Goal: Task Accomplishment & Management: Complete application form

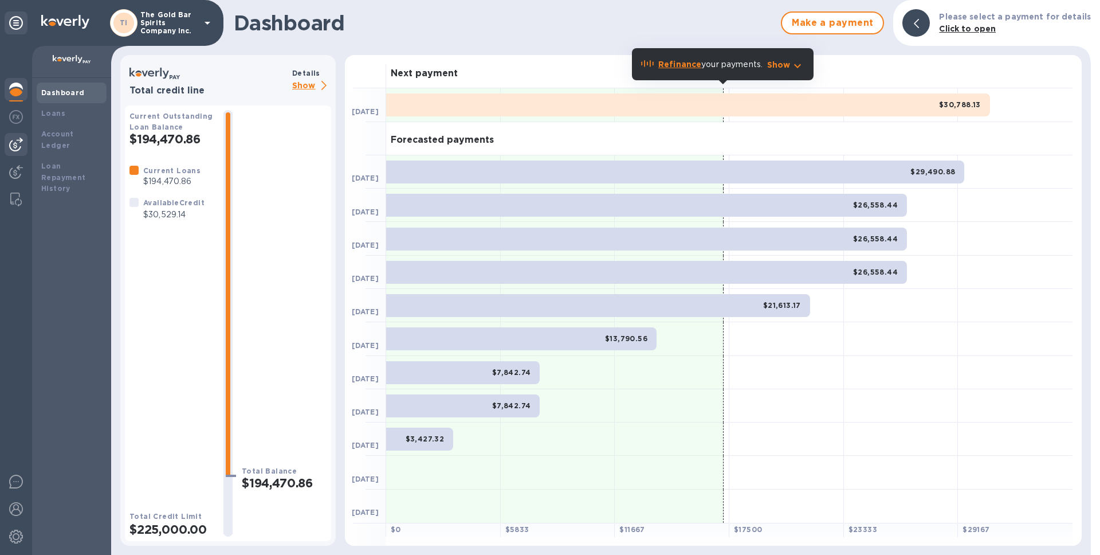
click at [14, 140] on img at bounding box center [16, 145] width 14 height 14
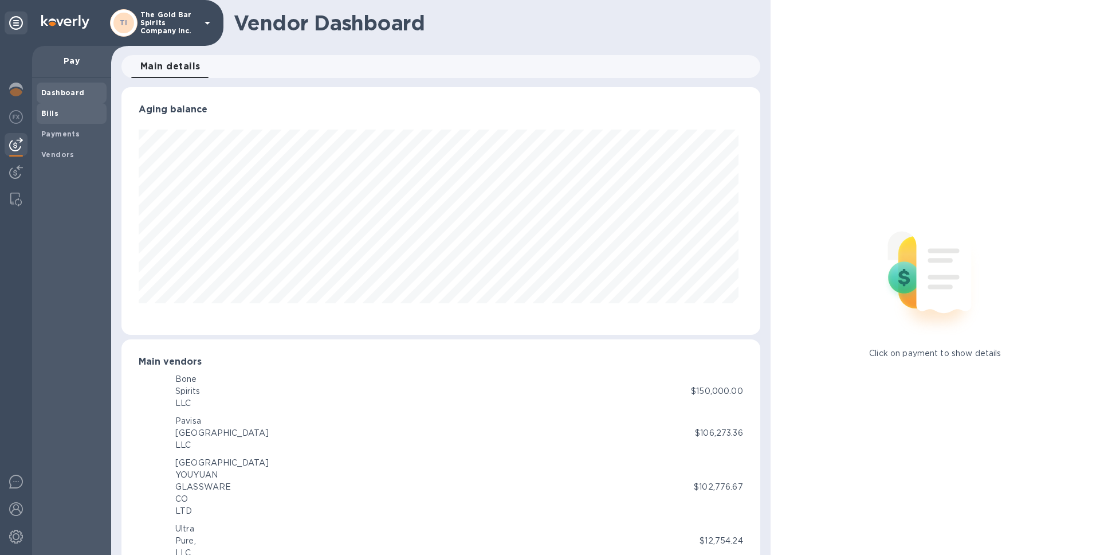
scroll to position [248, 634]
click at [77, 115] on span "Bills" at bounding box center [71, 113] width 61 height 11
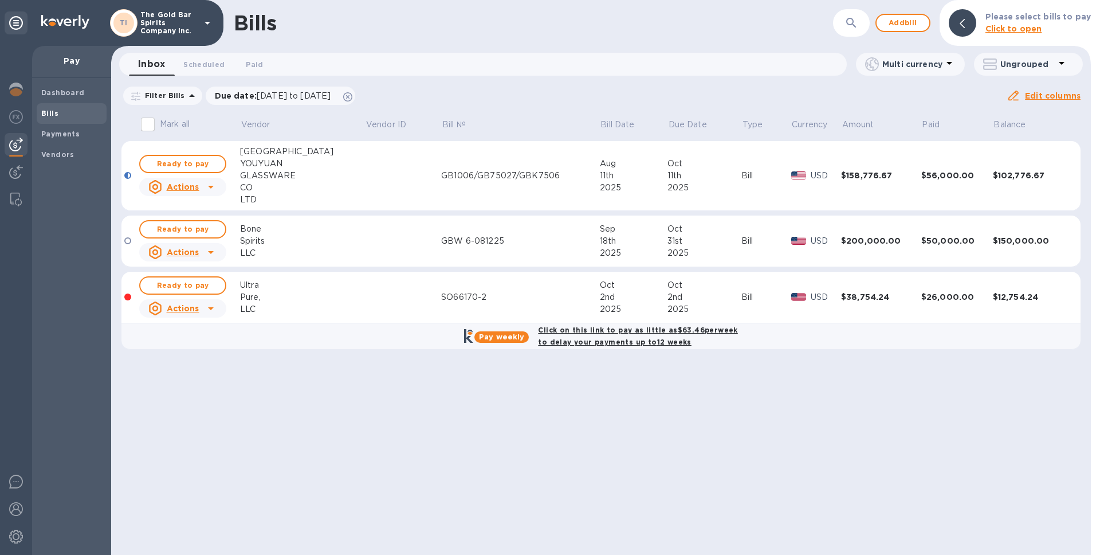
click at [622, 309] on div "2025" at bounding box center [634, 309] width 68 height 12
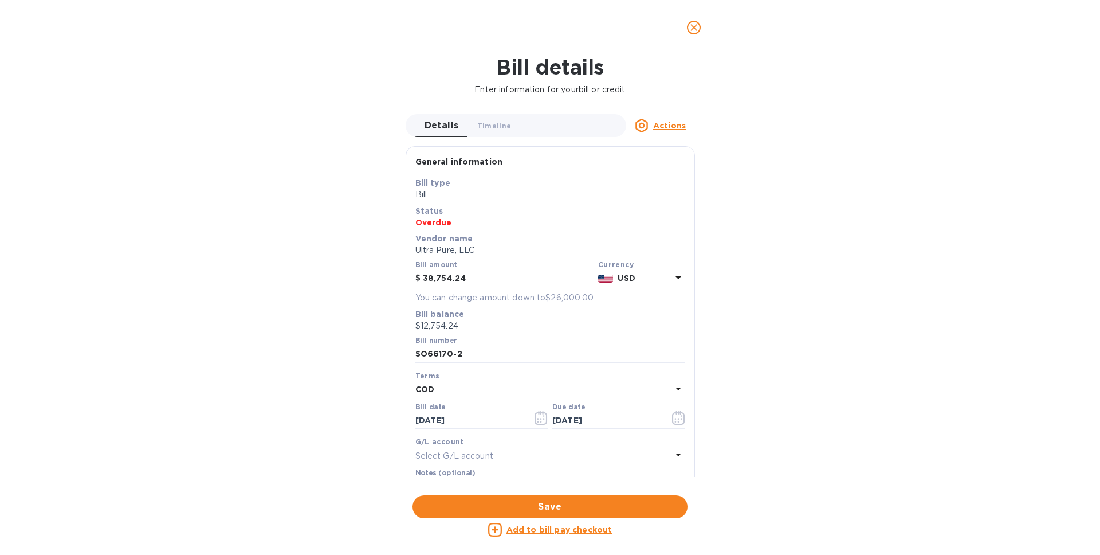
click at [700, 32] on span "close" at bounding box center [694, 28] width 14 height 14
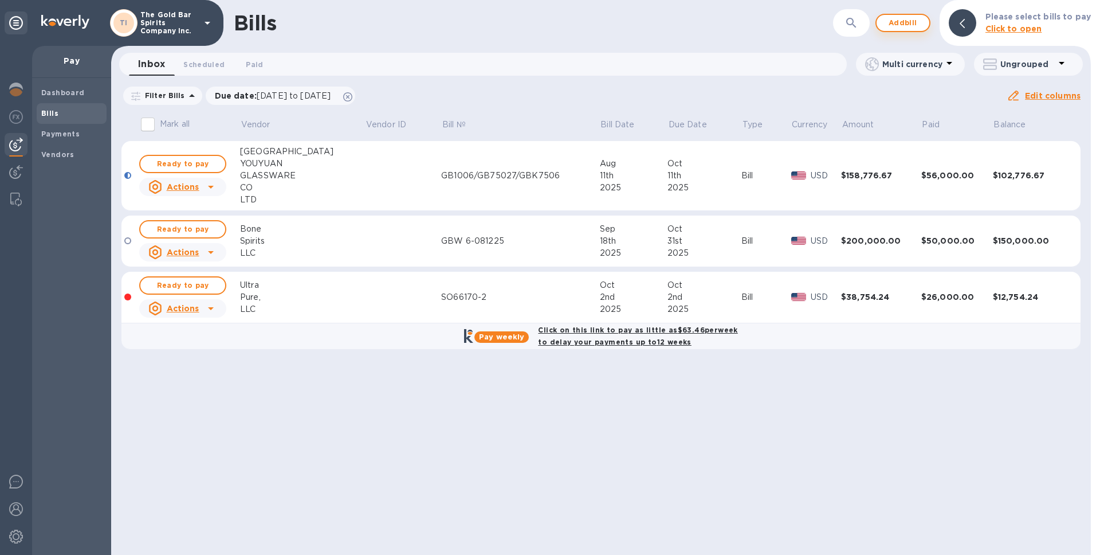
click at [904, 26] on span "Add bill" at bounding box center [903, 23] width 34 height 14
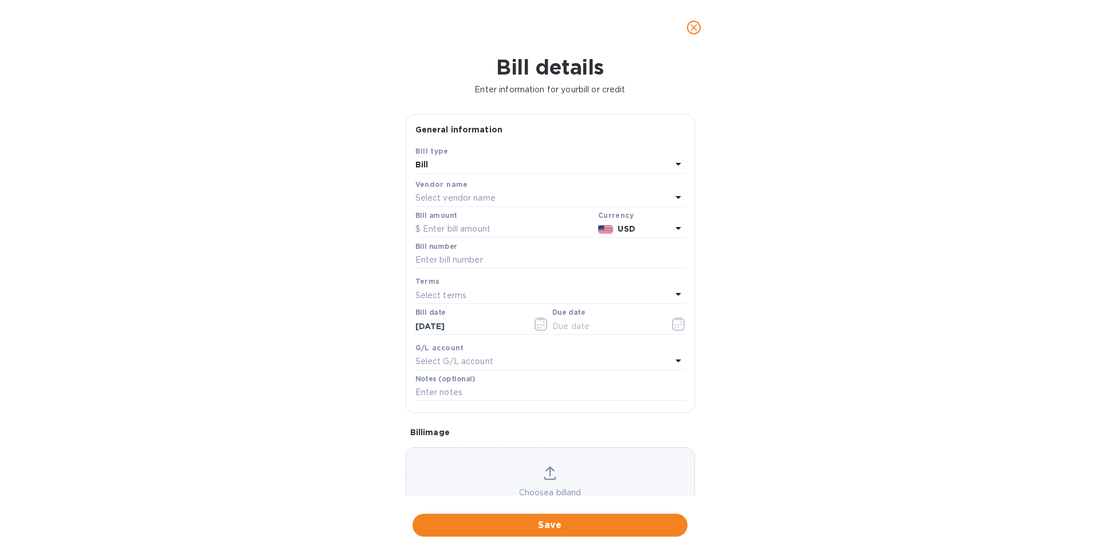
click at [507, 195] on div "Select vendor name" at bounding box center [544, 198] width 256 height 16
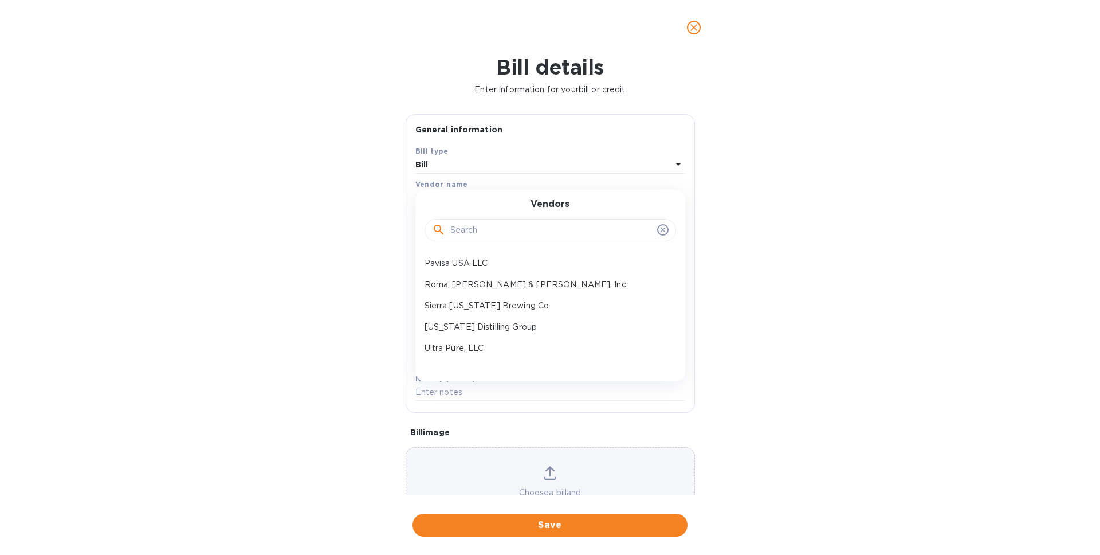
scroll to position [156, 0]
drag, startPoint x: 481, startPoint y: 350, endPoint x: 501, endPoint y: 348, distance: 20.7
click at [481, 350] on p "Union Logistics Inc (LAX)" at bounding box center [546, 352] width 242 height 12
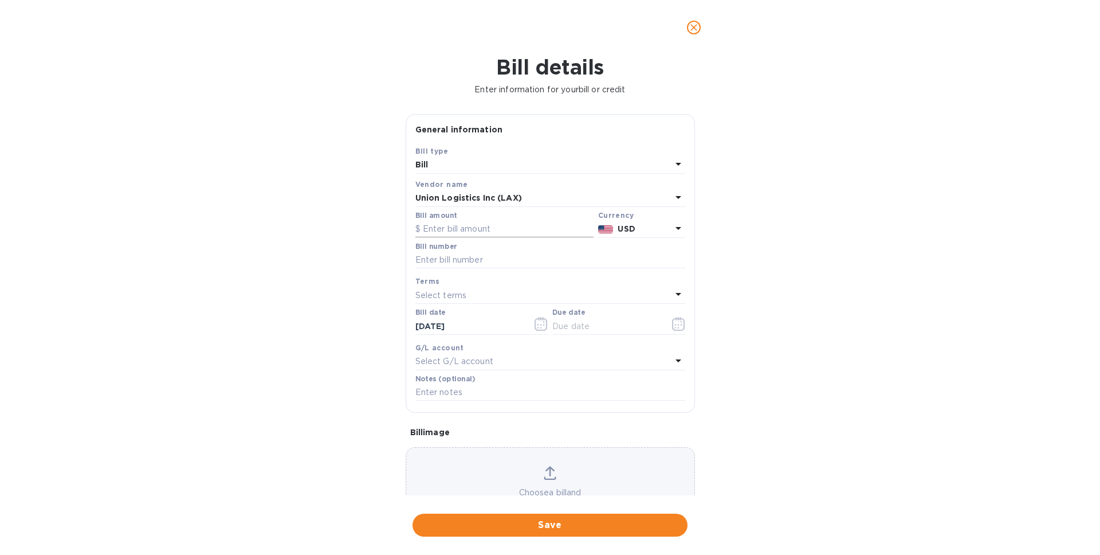
click at [452, 231] on input "text" at bounding box center [505, 229] width 178 height 17
paste input "14,819.80"
type input "14,819.80"
drag, startPoint x: 496, startPoint y: 257, endPoint x: 505, endPoint y: 259, distance: 9.3
click at [496, 257] on input "text" at bounding box center [551, 260] width 270 height 17
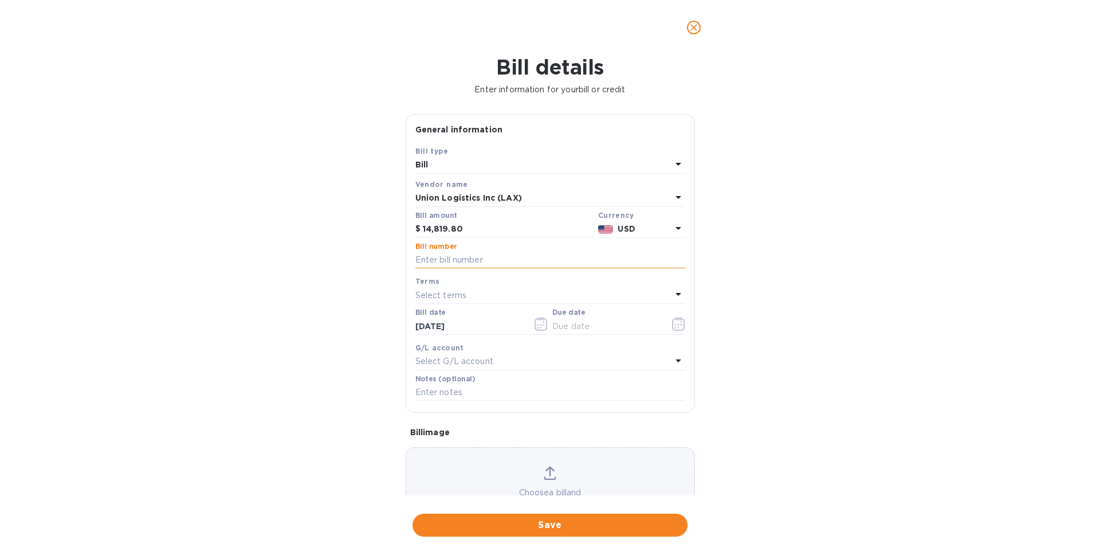
paste input "LAIN36642"
type input "LAIN36642"
click at [453, 296] on p "Select terms" at bounding box center [442, 295] width 52 height 12
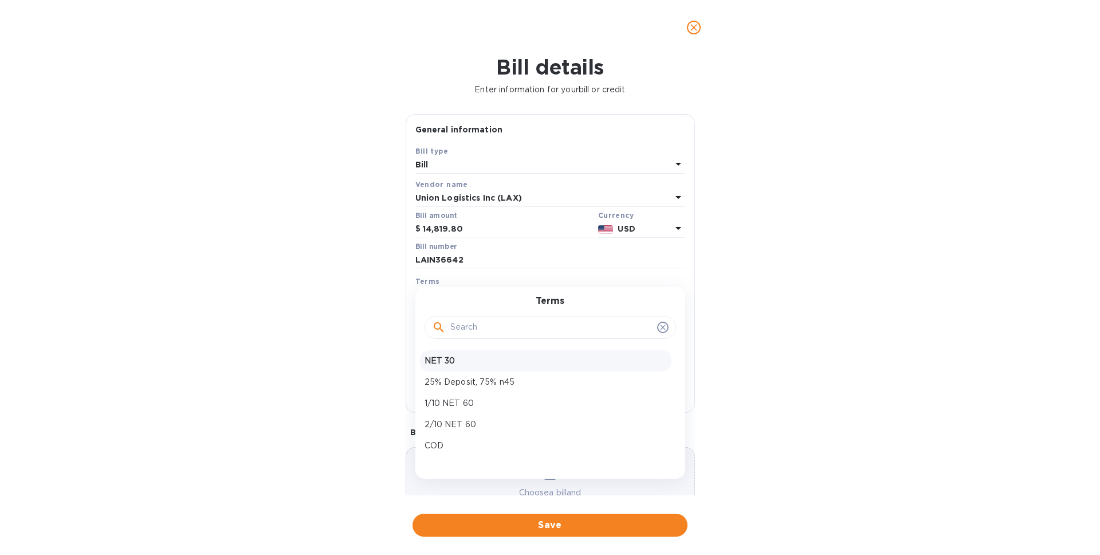
scroll to position [13, 0]
drag, startPoint x: 446, startPoint y: 427, endPoint x: 455, endPoint y: 423, distance: 9.5
click at [446, 427] on p "COD" at bounding box center [546, 432] width 242 height 12
type input "[DATE]"
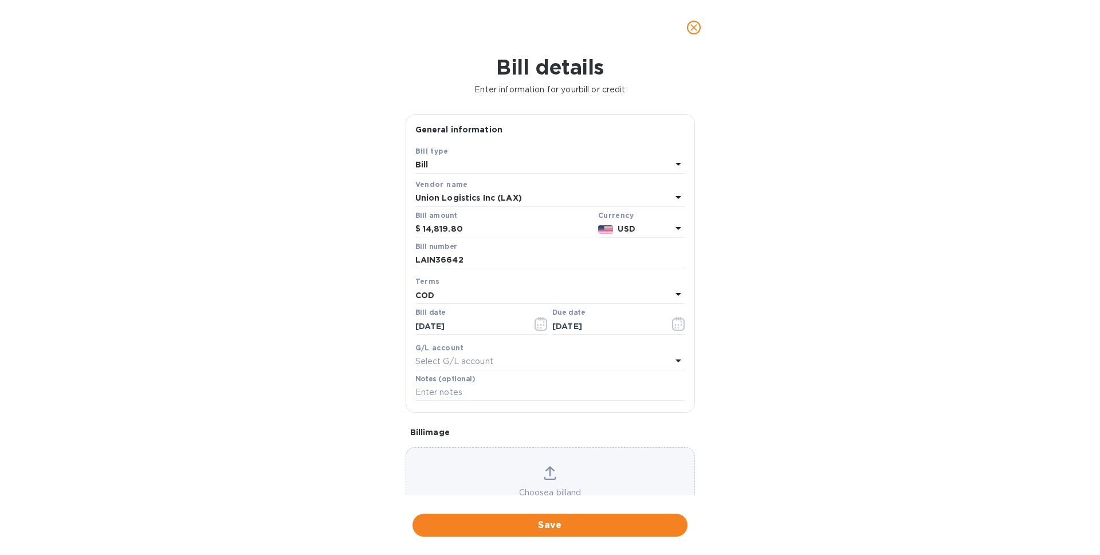
click at [467, 360] on p "Select G/L account" at bounding box center [455, 361] width 78 height 12
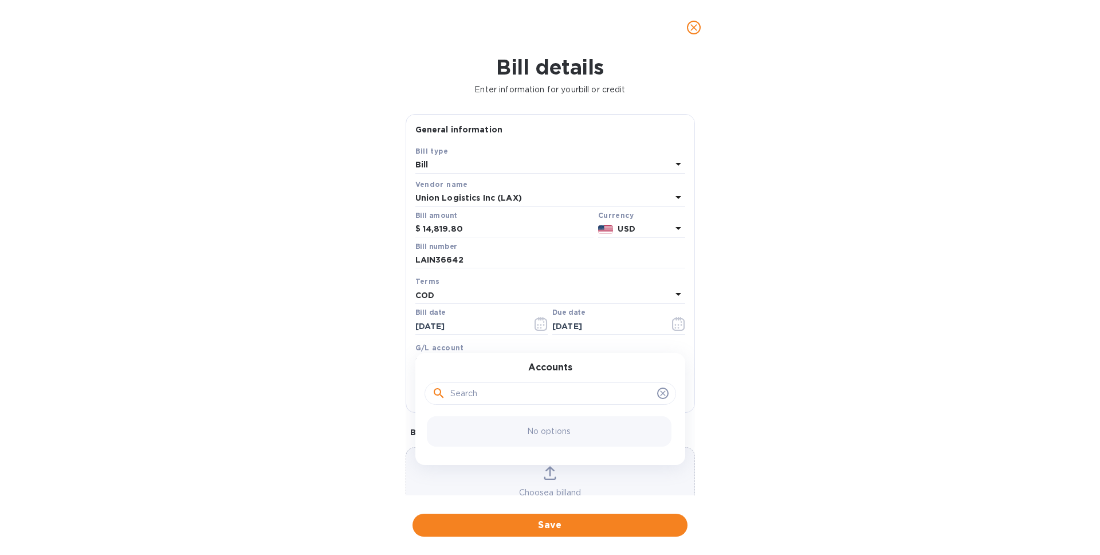
click at [775, 363] on div "Bill details Enter information for your bill or credit General information Save…" at bounding box center [550, 305] width 1100 height 500
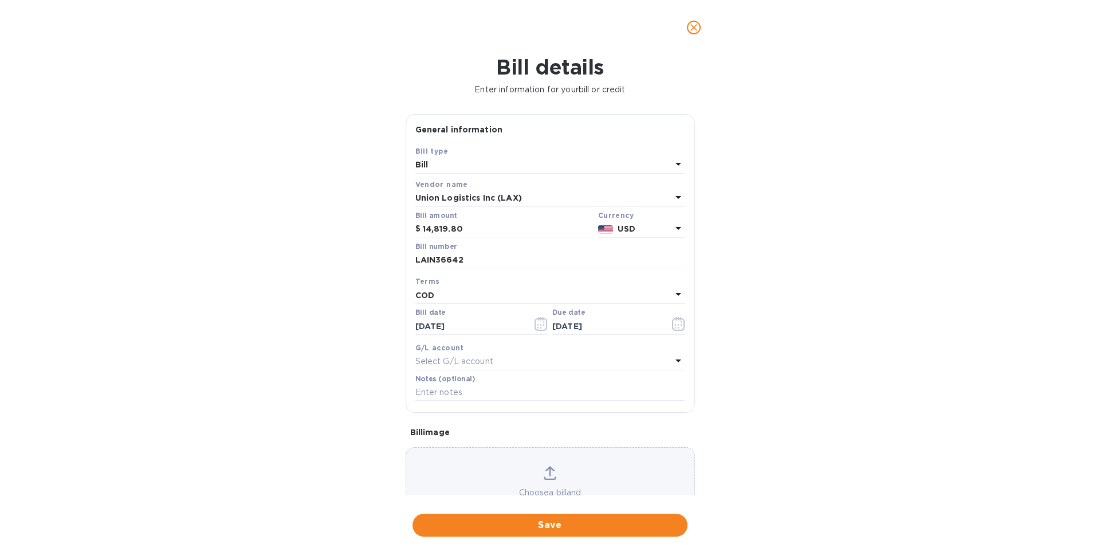
scroll to position [48, 0]
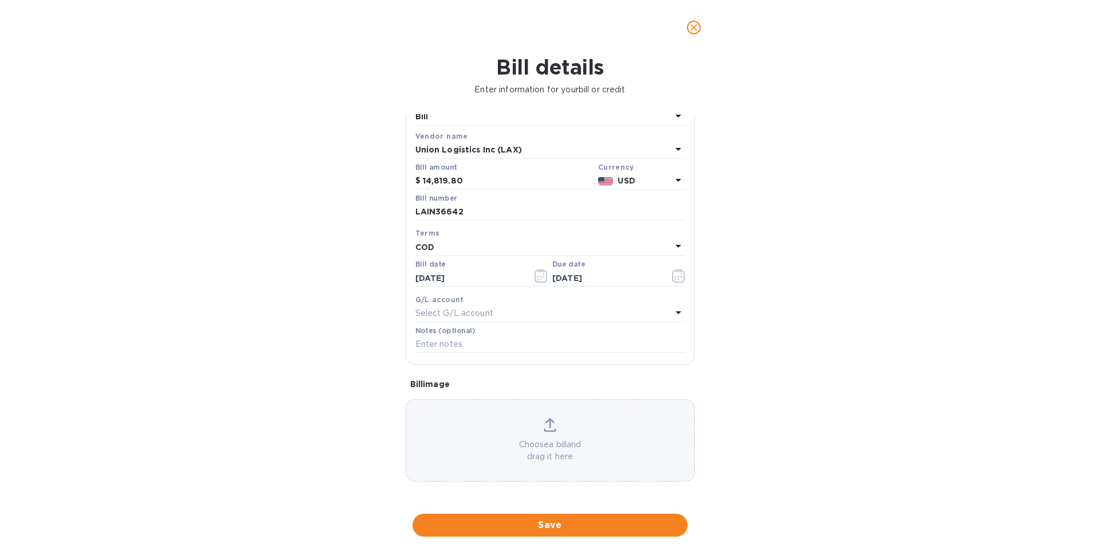
drag, startPoint x: 544, startPoint y: 531, endPoint x: 558, endPoint y: 529, distance: 14.5
click at [544, 531] on span "Save" at bounding box center [550, 525] width 257 height 14
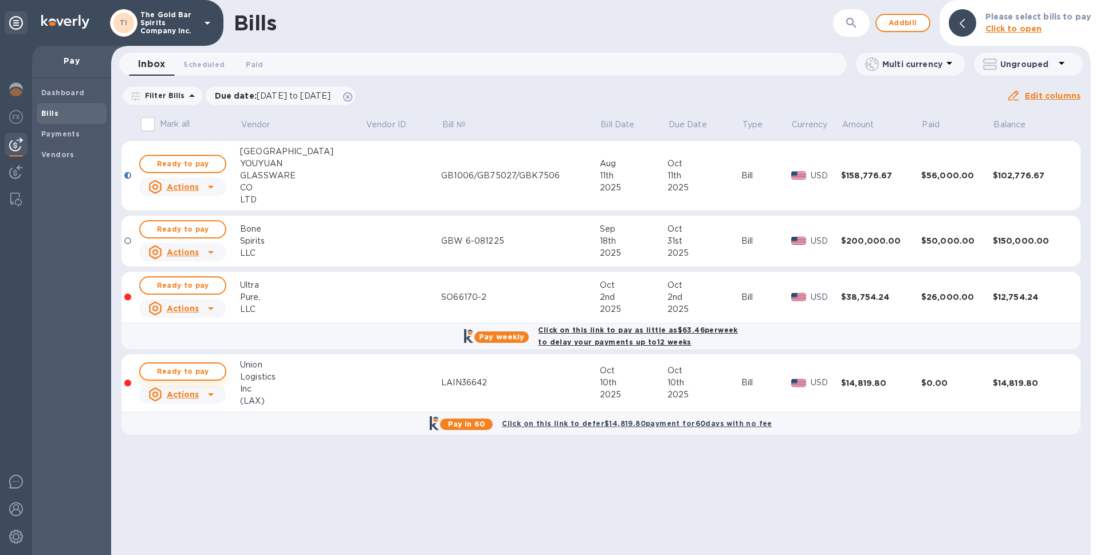
click at [205, 373] on div "Bills ​ Add bill Please select bills to pay Click to open Inbox 0 Scheduled 0 P…" at bounding box center [601, 277] width 980 height 555
click at [192, 370] on span "Ready to pay" at bounding box center [183, 372] width 66 height 14
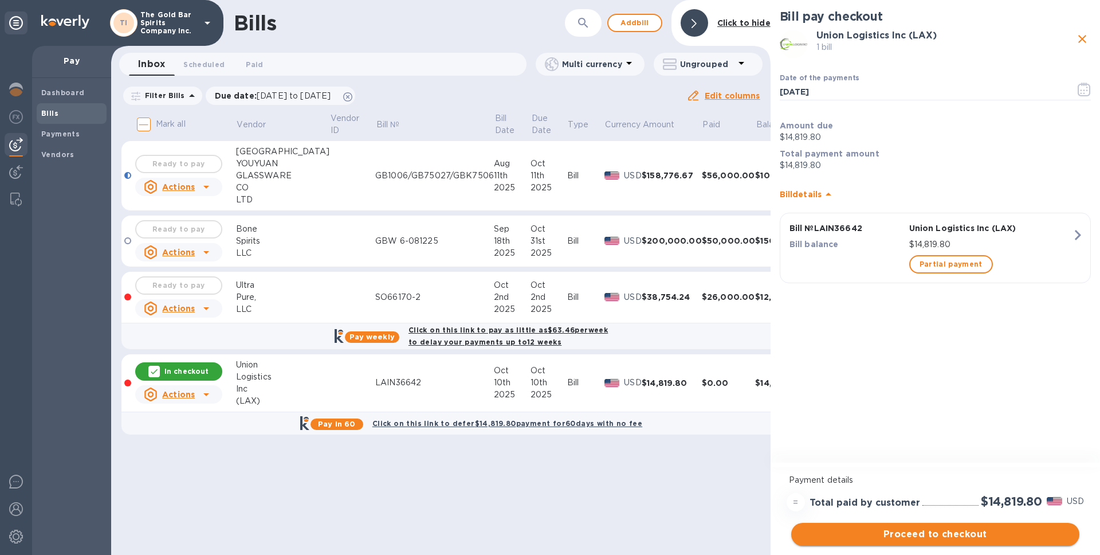
click at [945, 538] on span "Proceed to checkout" at bounding box center [936, 534] width 270 height 14
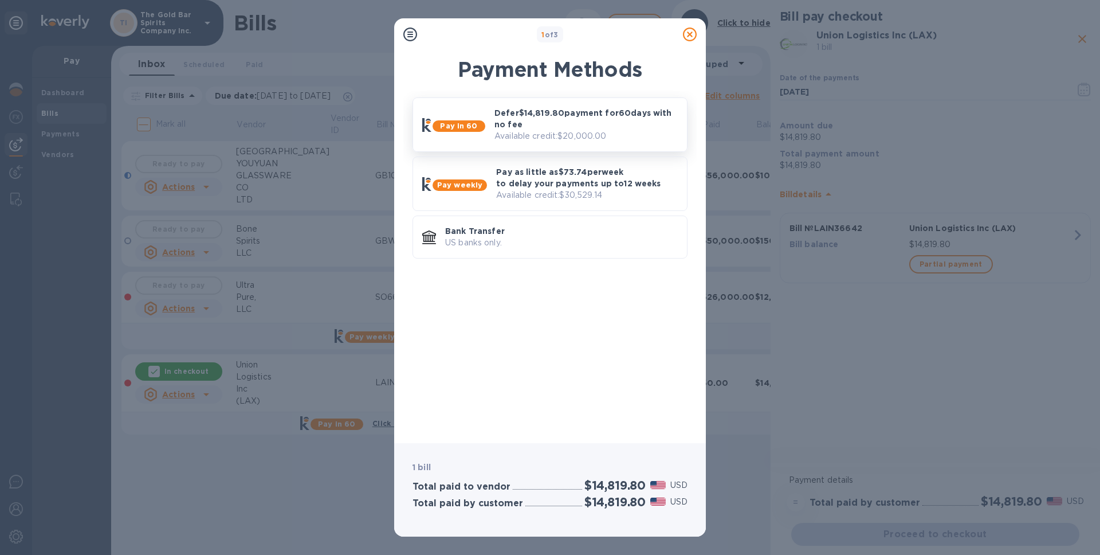
click at [599, 127] on p "Defer $14,819.80 payment for 60 days with no fee" at bounding box center [586, 118] width 183 height 23
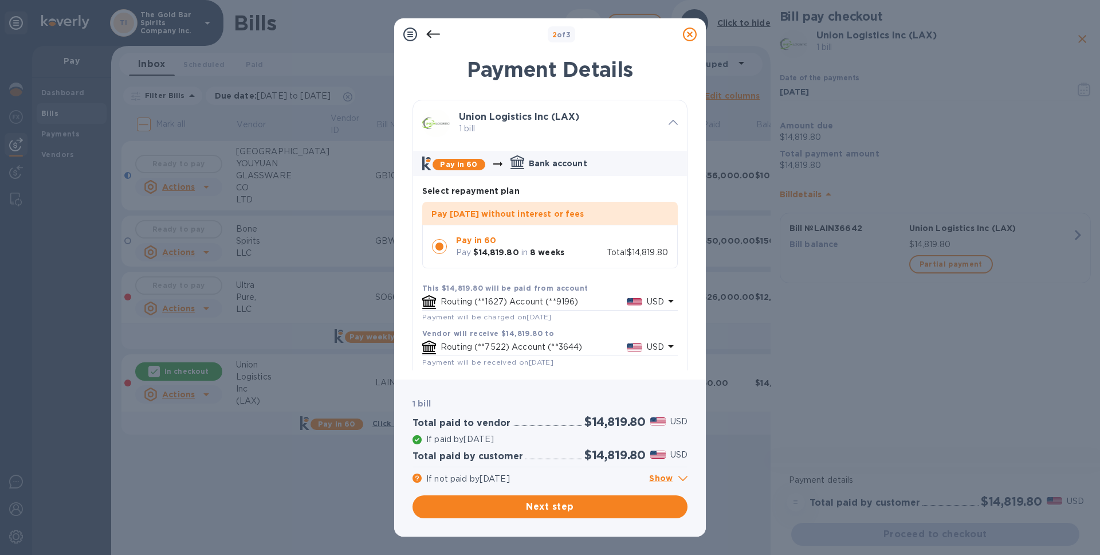
scroll to position [40, 0]
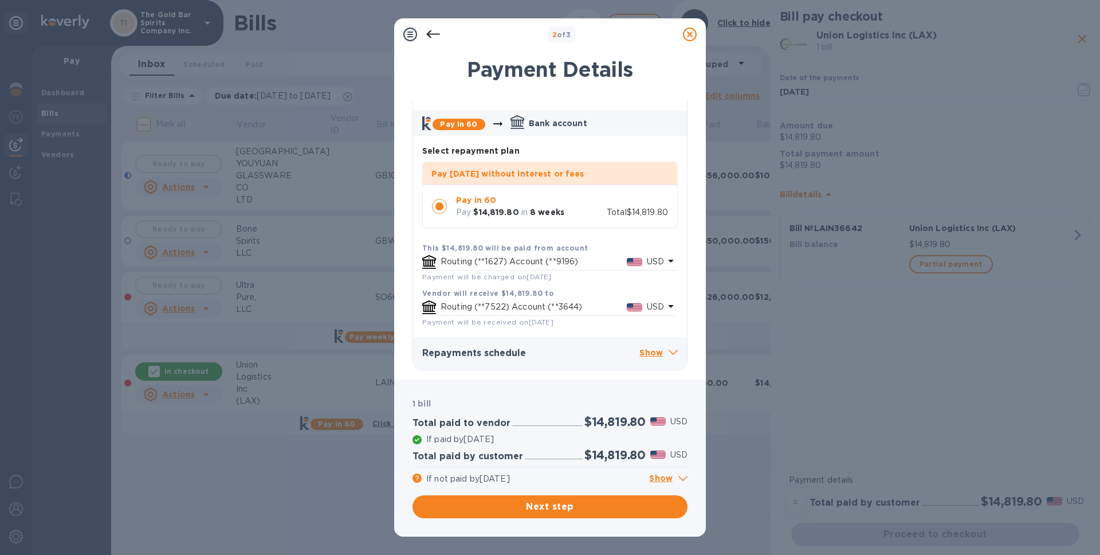
drag, startPoint x: 571, startPoint y: 508, endPoint x: 610, endPoint y: 501, distance: 39.7
click at [571, 508] on span "Next step" at bounding box center [550, 507] width 257 height 14
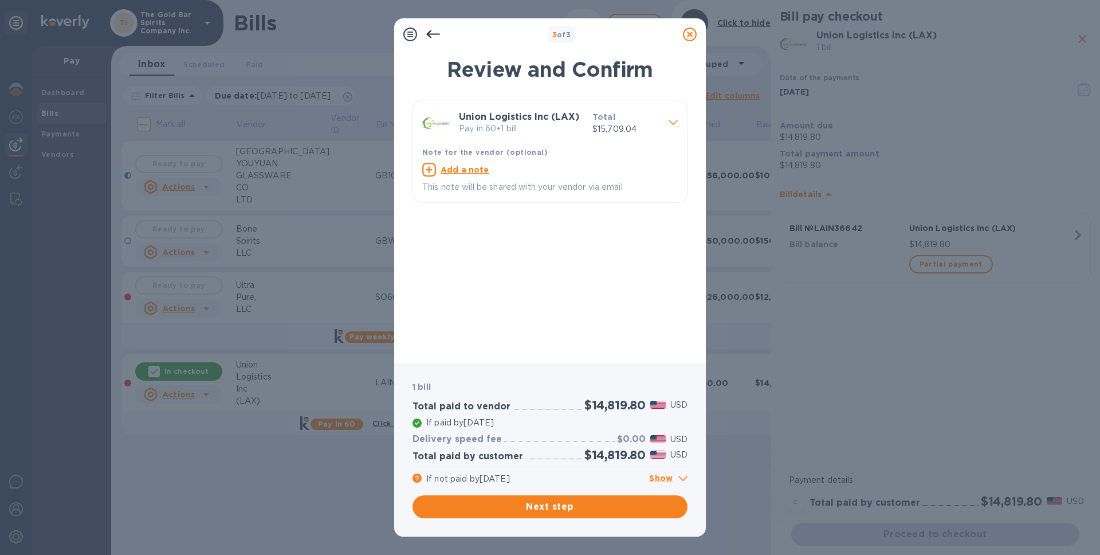
click at [543, 503] on span "Next step" at bounding box center [550, 507] width 257 height 14
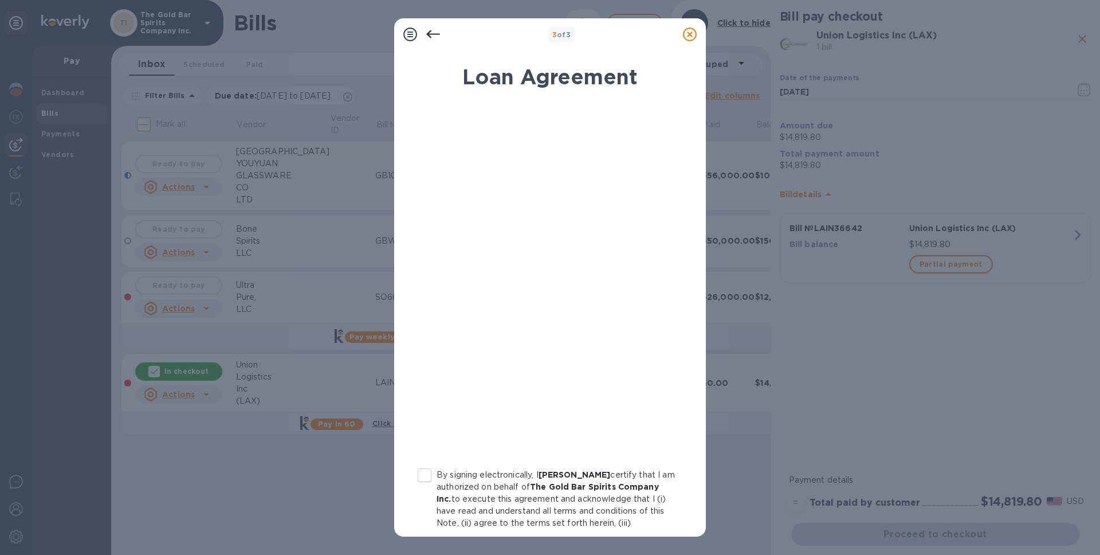
scroll to position [98, 0]
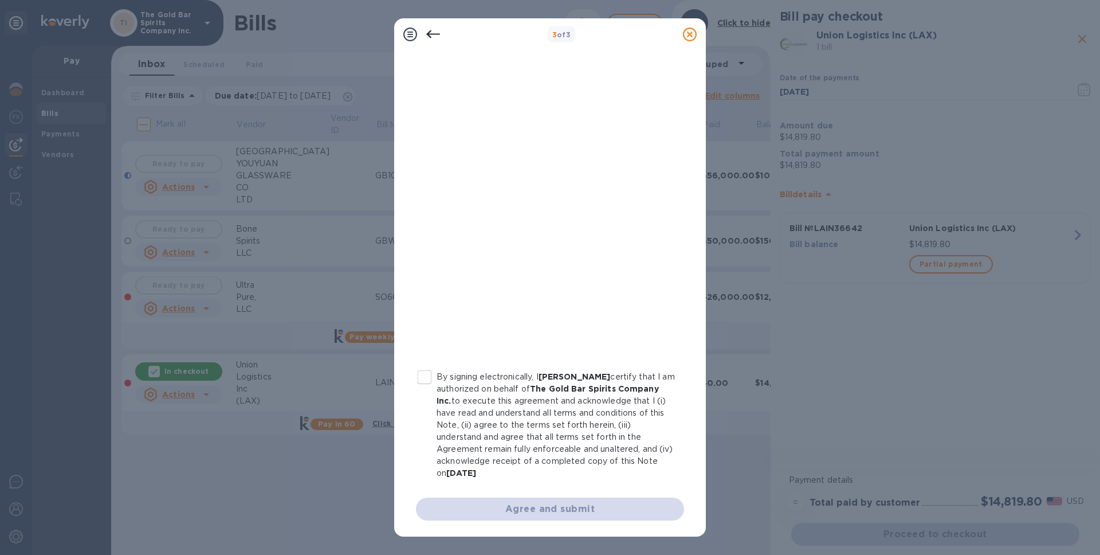
click at [424, 372] on input "By signing electronically, I [PERSON_NAME] certify that I am authorized on beha…" at bounding box center [425, 377] width 24 height 24
checkbox input "true"
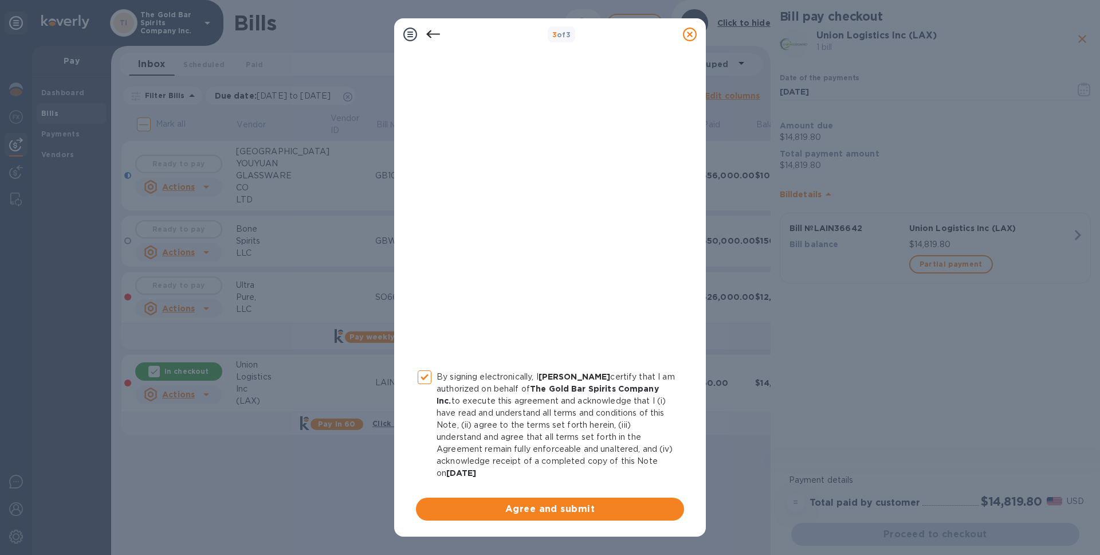
drag, startPoint x: 525, startPoint y: 507, endPoint x: 642, endPoint y: 501, distance: 117.1
click at [526, 507] on span "Agree and submit" at bounding box center [550, 509] width 250 height 14
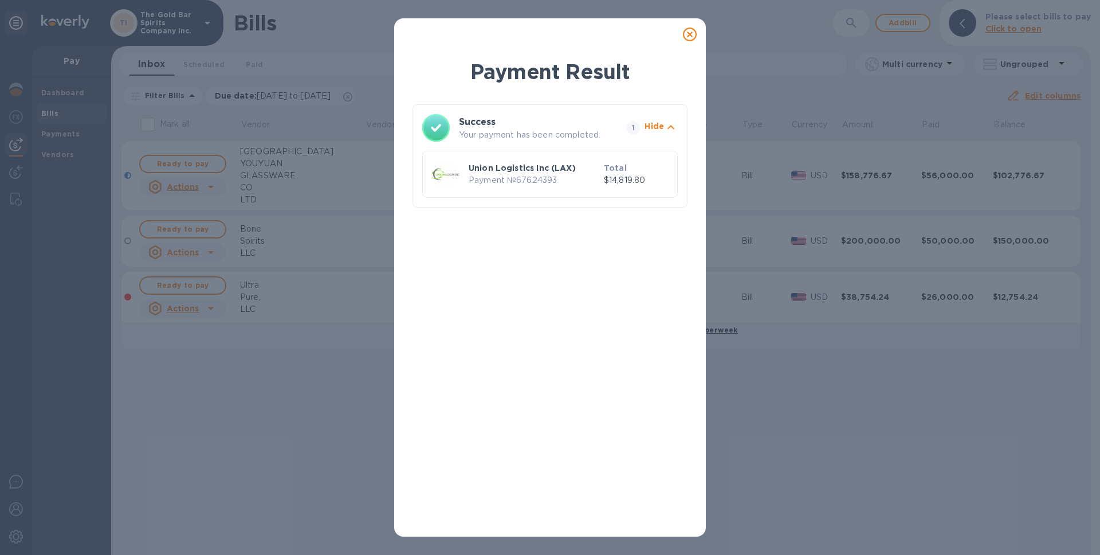
click at [693, 34] on icon at bounding box center [690, 35] width 14 height 14
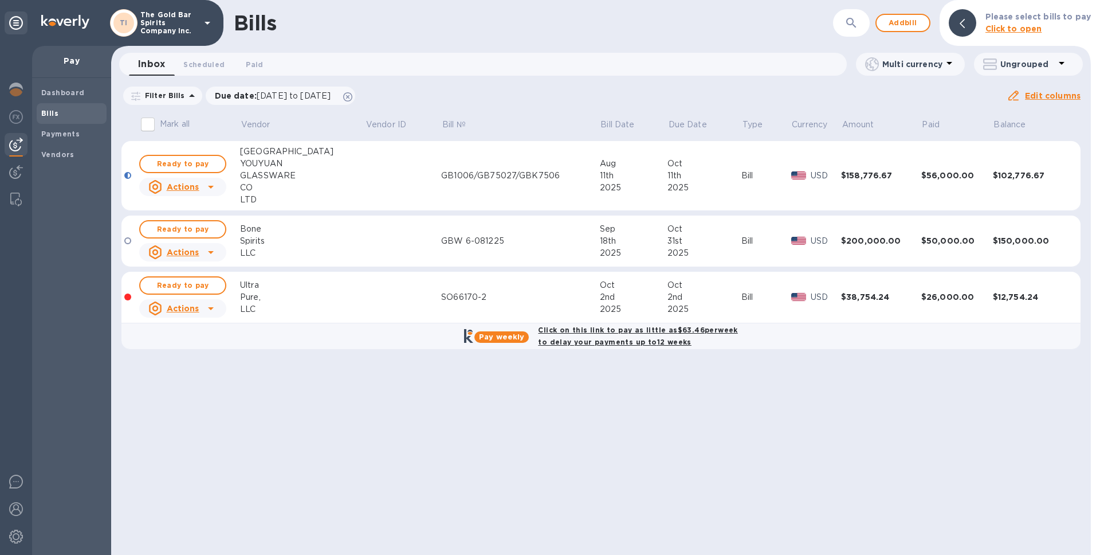
drag, startPoint x: 17, startPoint y: 88, endPoint x: 32, endPoint y: 88, distance: 14.3
click at [17, 88] on img at bounding box center [16, 90] width 14 height 14
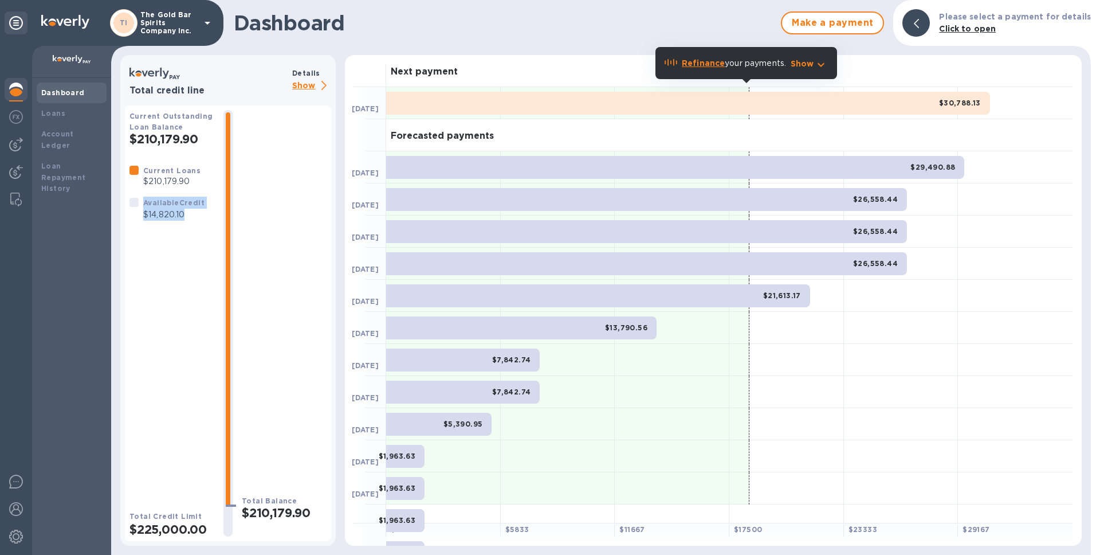
drag, startPoint x: 189, startPoint y: 216, endPoint x: 113, endPoint y: 206, distance: 76.4
click at [113, 206] on div "Total credit line Details Show Current Outstanding Loan Balance $210,179.90 Cur…" at bounding box center [601, 305] width 980 height 500
